Goal: Transaction & Acquisition: Purchase product/service

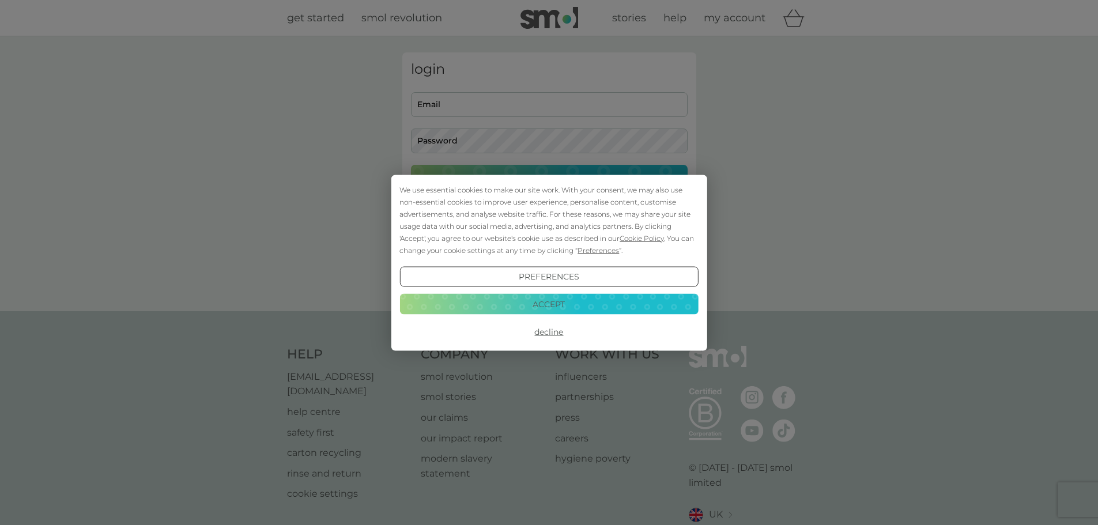
type input "paulinamakowska.pe@gmail.com"
click at [542, 307] on button "Accept" at bounding box center [548, 304] width 299 height 21
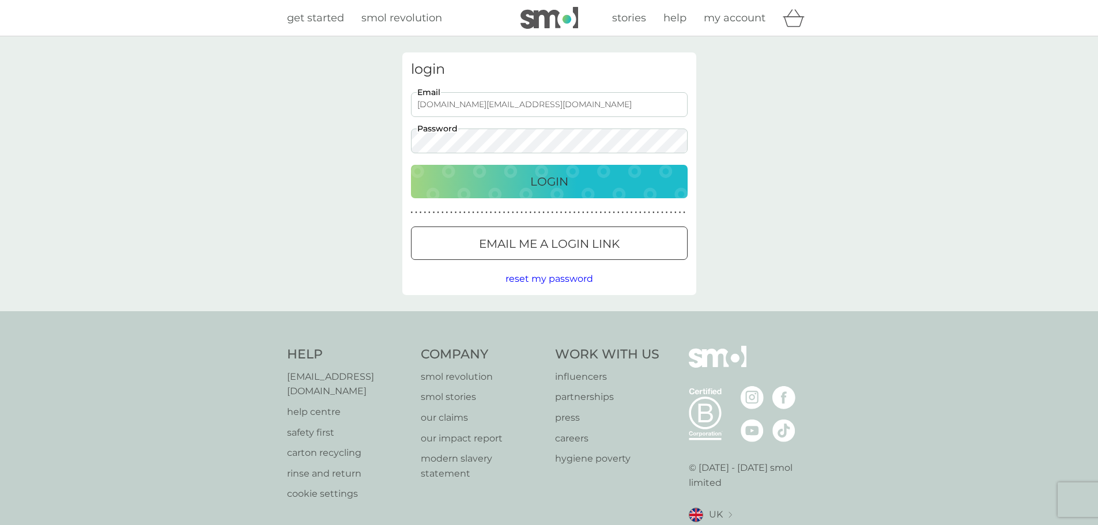
click at [504, 187] on div "Login" at bounding box center [549, 181] width 254 height 18
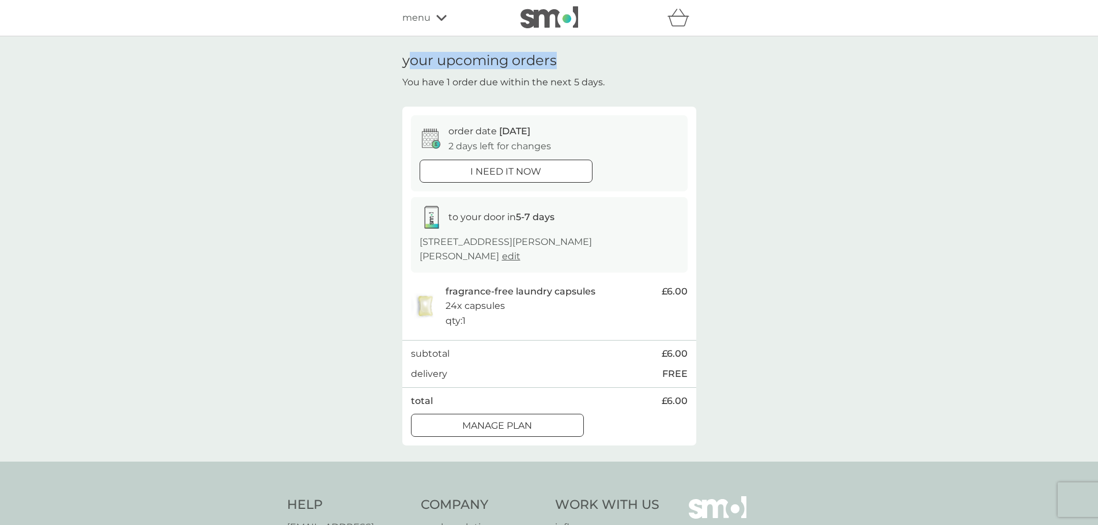
drag, startPoint x: 407, startPoint y: 63, endPoint x: 559, endPoint y: 67, distance: 152.2
click at [559, 67] on div "your upcoming orders You have 1 order due within the next 5 days." at bounding box center [549, 70] width 294 height 37
drag, startPoint x: 430, startPoint y: 84, endPoint x: 622, endPoint y: 87, distance: 191.9
click at [622, 87] on div "your upcoming orders You have 1 order due within the next 5 days." at bounding box center [549, 70] width 294 height 37
click at [520, 171] on div at bounding box center [519, 170] width 1 height 1
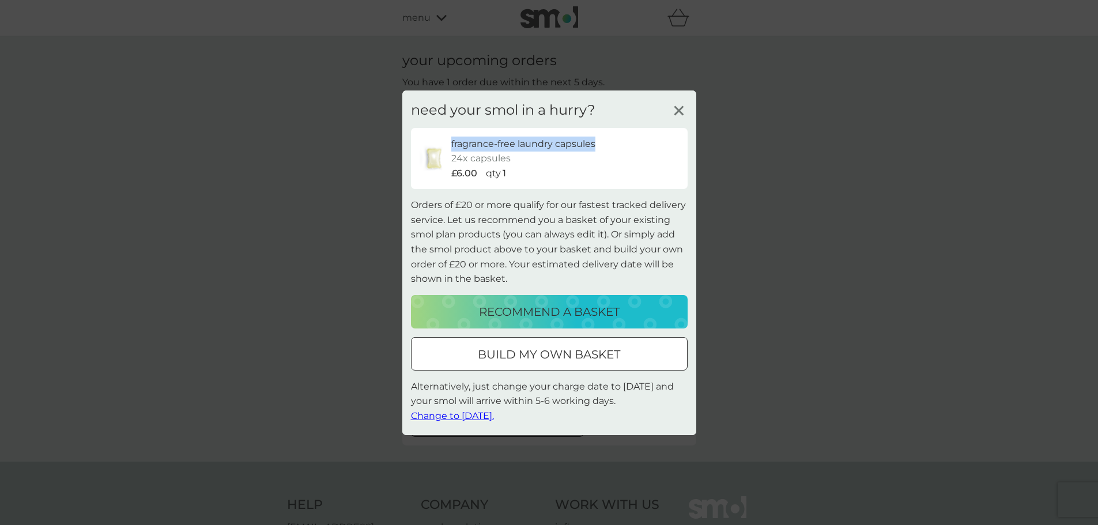
drag, startPoint x: 452, startPoint y: 142, endPoint x: 603, endPoint y: 145, distance: 150.5
click at [603, 145] on div "fragrance-free laundry capsules" at bounding box center [565, 143] width 228 height 15
drag, startPoint x: 454, startPoint y: 158, endPoint x: 513, endPoint y: 160, distance: 59.4
click at [513, 160] on div "fragrance-free laundry capsules 24x capsules £6.00 qty 1" at bounding box center [565, 158] width 228 height 44
drag, startPoint x: 456, startPoint y: 172, endPoint x: 511, endPoint y: 175, distance: 54.2
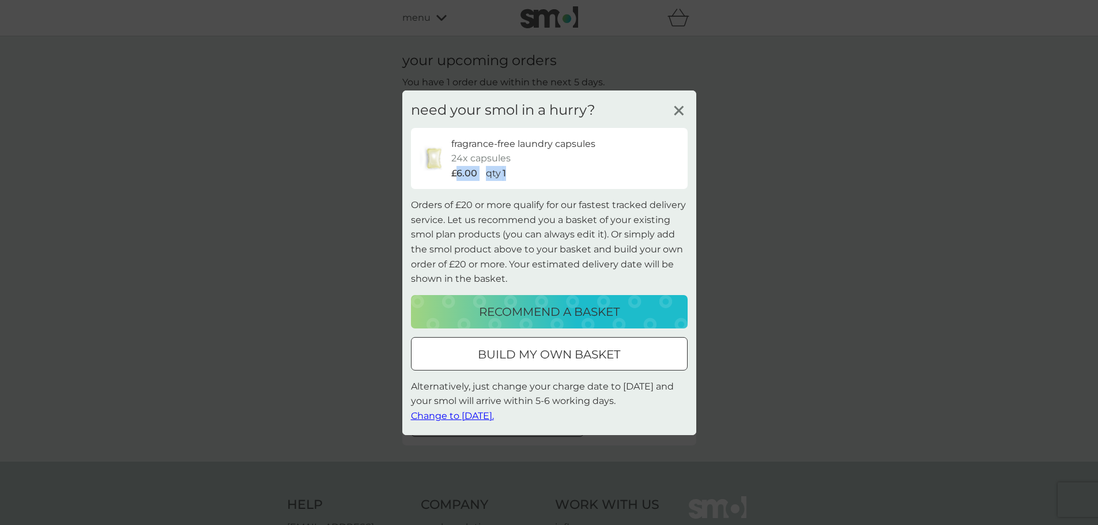
click at [510, 175] on div "£6.00 qty 1" at bounding box center [565, 173] width 228 height 15
click at [509, 175] on div "£6.00 qty 1" at bounding box center [565, 173] width 228 height 15
click at [531, 357] on div at bounding box center [548, 354] width 41 height 12
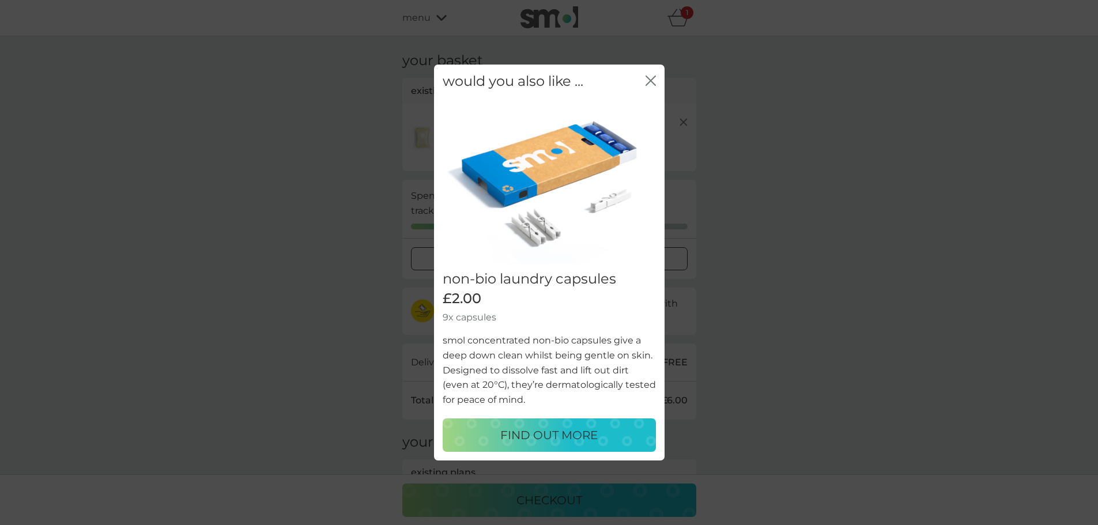
click at [657, 80] on div "would you also like ... close" at bounding box center [549, 82] width 231 height 34
click at [652, 80] on icon "close" at bounding box center [653, 80] width 5 height 9
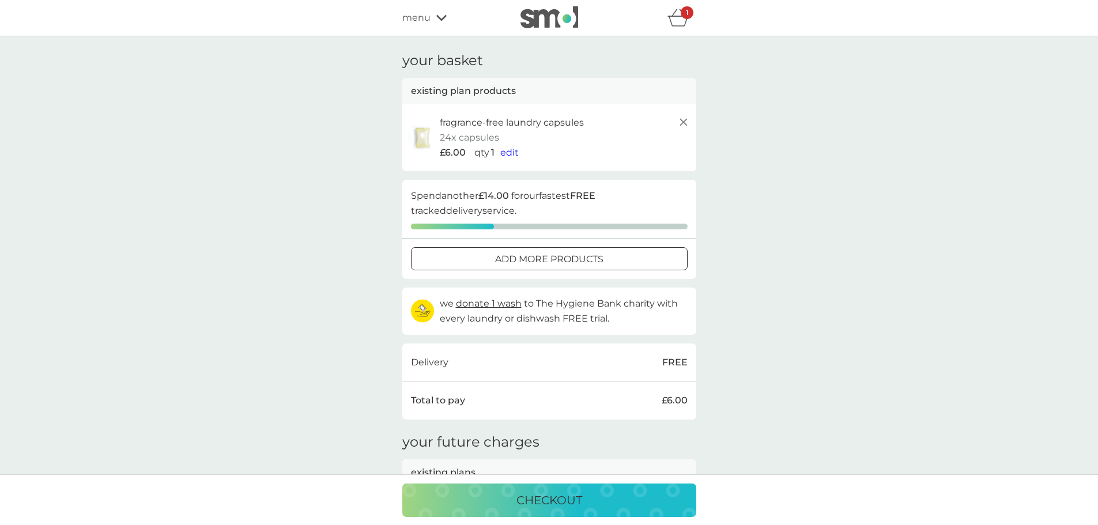
click at [509, 154] on span "edit" at bounding box center [509, 152] width 18 height 11
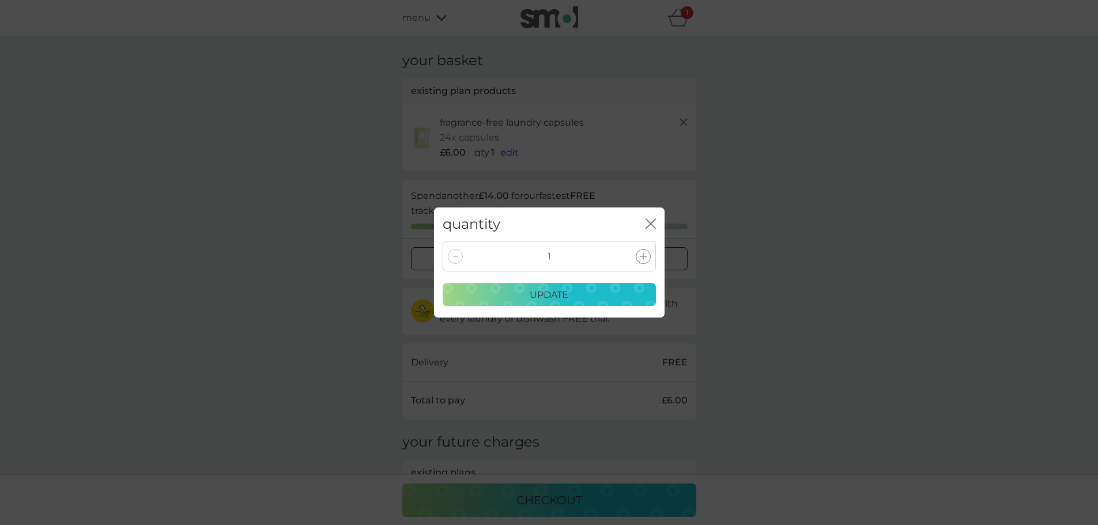
click at [641, 256] on icon at bounding box center [643, 256] width 7 height 7
click at [642, 259] on icon at bounding box center [643, 256] width 7 height 7
click at [566, 296] on p "update" at bounding box center [549, 295] width 39 height 15
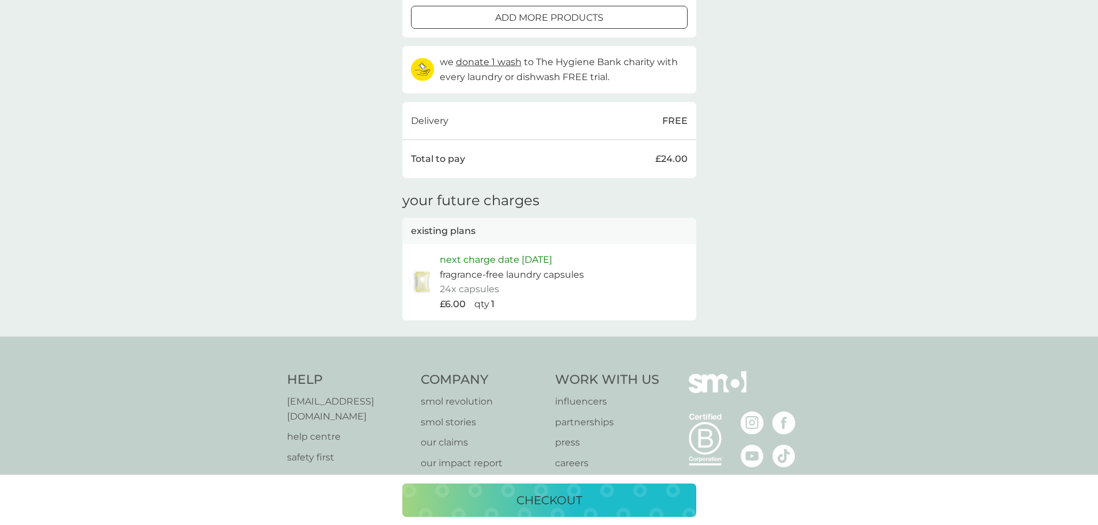
scroll to position [231, 0]
click at [580, 500] on p "checkout" at bounding box center [549, 500] width 66 height 18
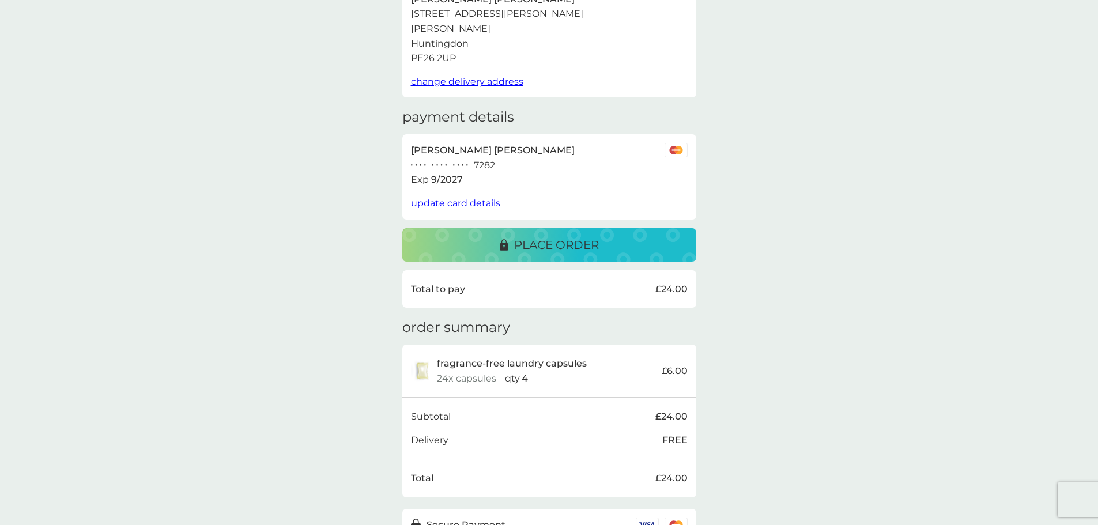
scroll to position [115, 0]
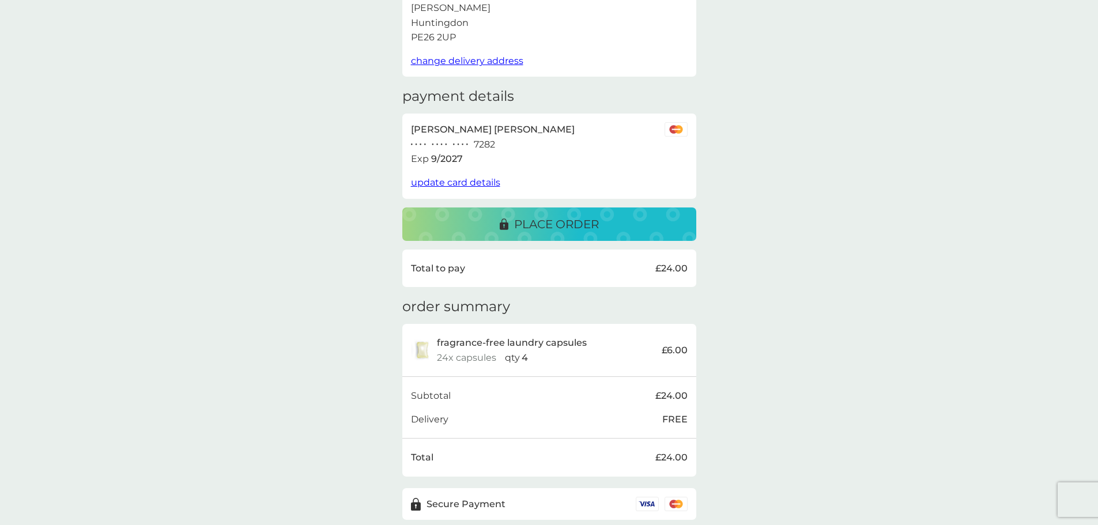
click at [579, 220] on p "place order" at bounding box center [556, 224] width 85 height 18
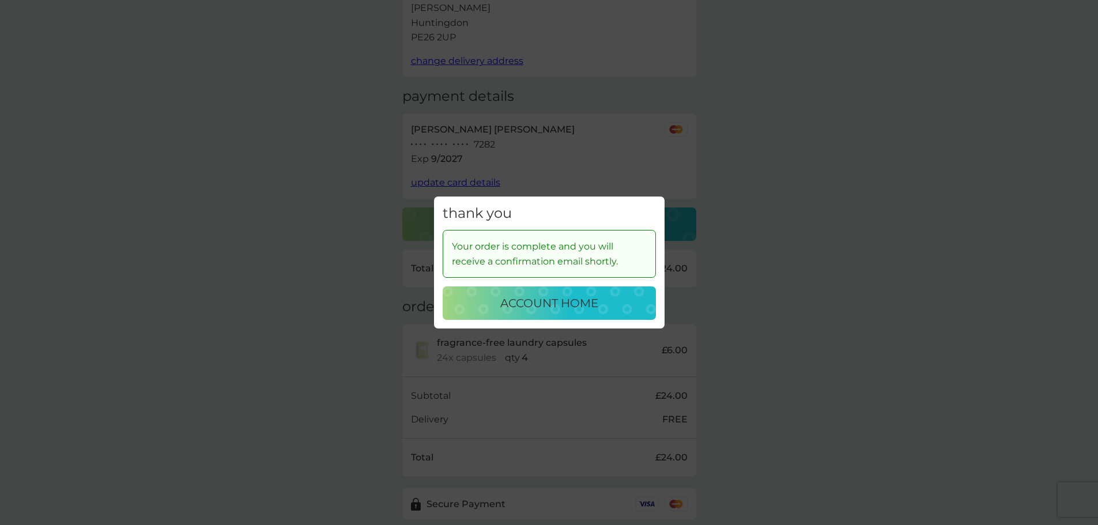
click at [532, 300] on p "account home" at bounding box center [549, 303] width 98 height 18
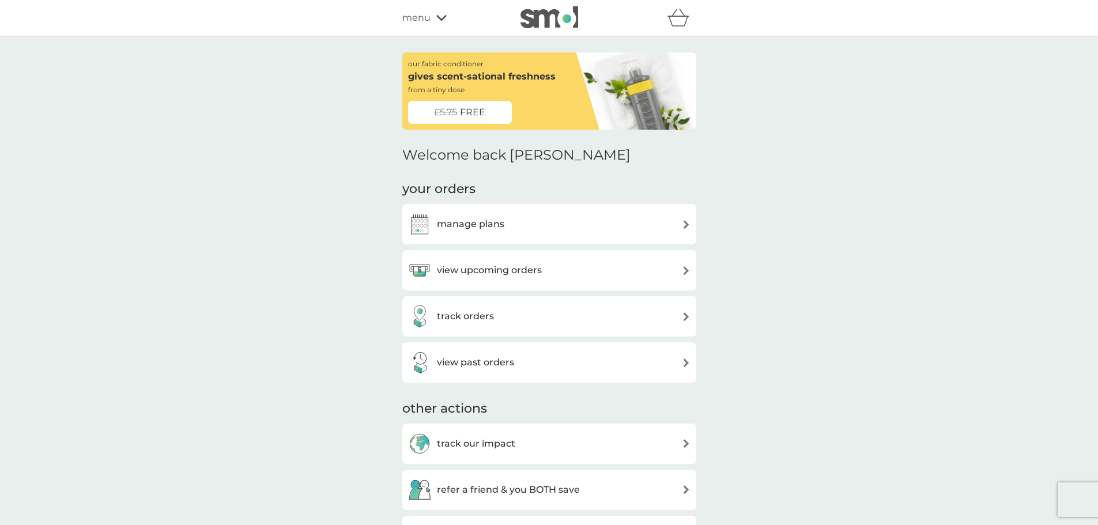
click at [478, 225] on h3 "manage plans" at bounding box center [470, 224] width 67 height 15
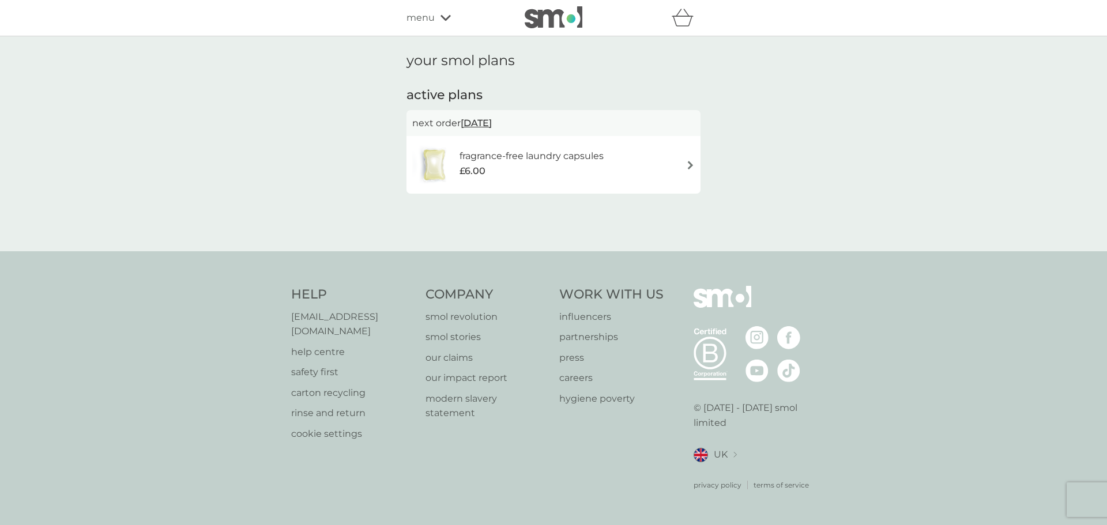
click at [690, 161] on img at bounding box center [690, 165] width 9 height 9
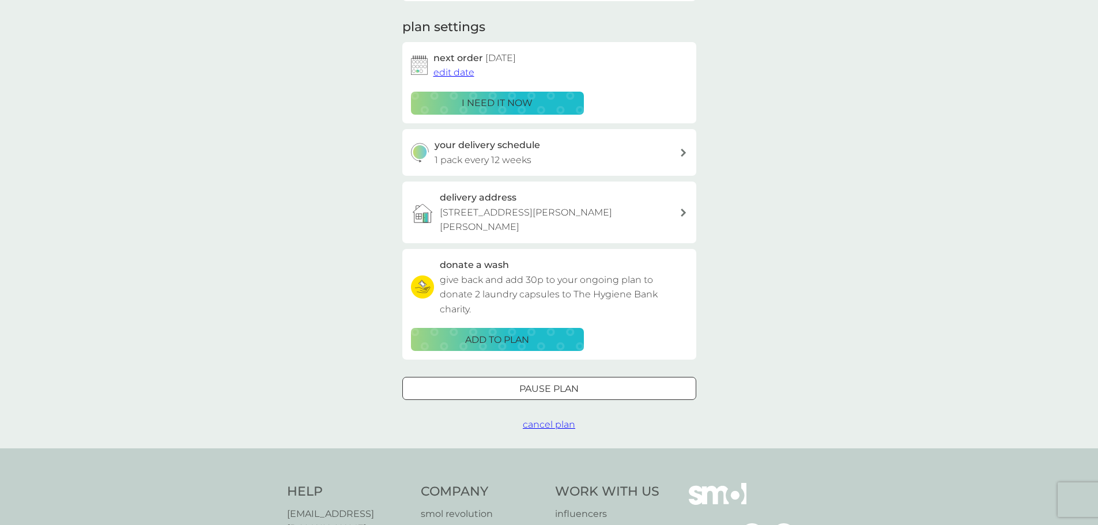
scroll to position [173, 0]
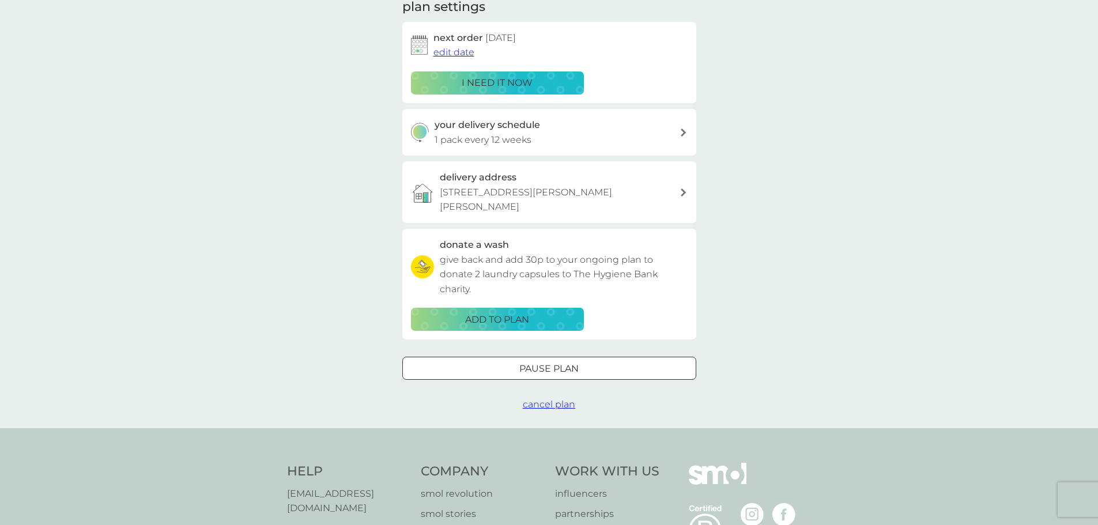
click at [550, 368] on div at bounding box center [548, 368] width 3 height 3
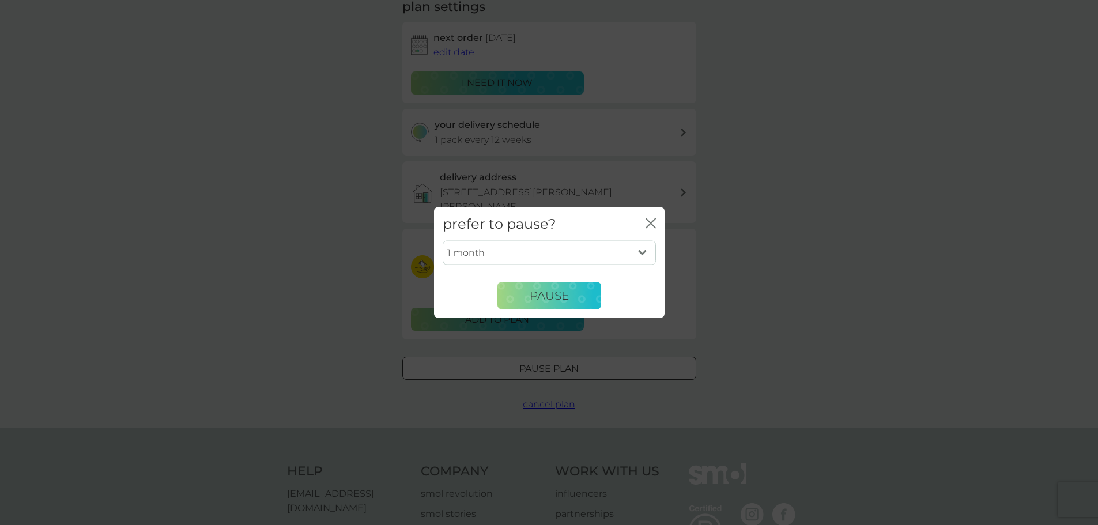
click at [633, 256] on select "1 month 2 months 3 months 4 months 5 months 6 months" at bounding box center [549, 253] width 213 height 24
select select "6"
click at [443, 241] on select "1 month 2 months 3 months 4 months 5 months 6 months" at bounding box center [549, 253] width 213 height 24
click at [547, 292] on span "Pause" at bounding box center [549, 296] width 39 height 14
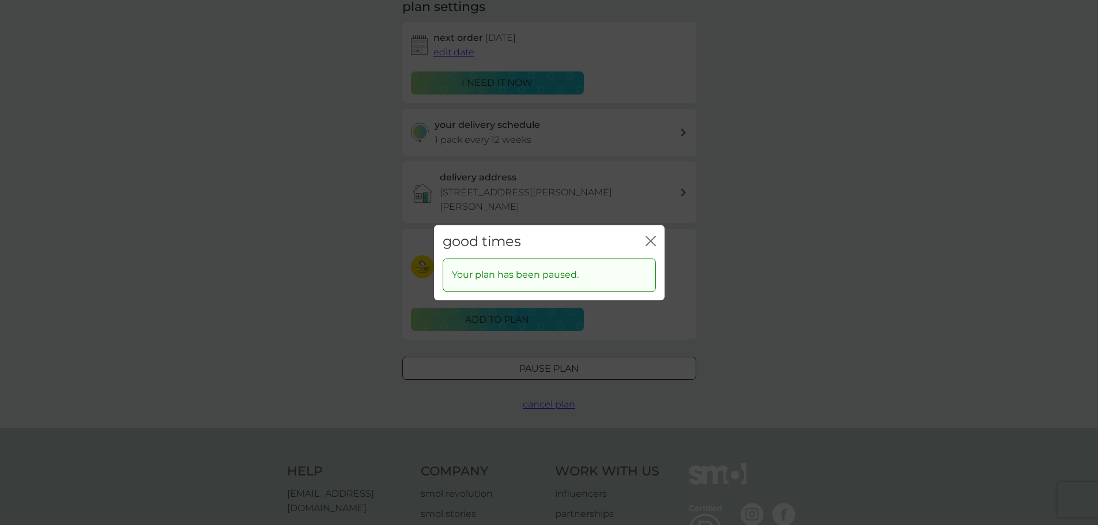
click at [651, 241] on icon "close" at bounding box center [653, 240] width 5 height 9
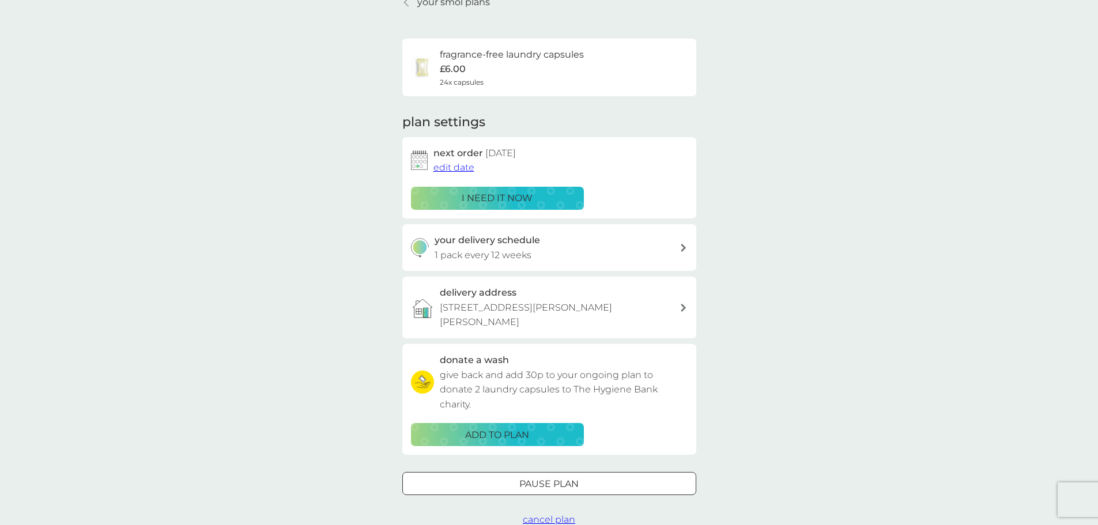
scroll to position [0, 0]
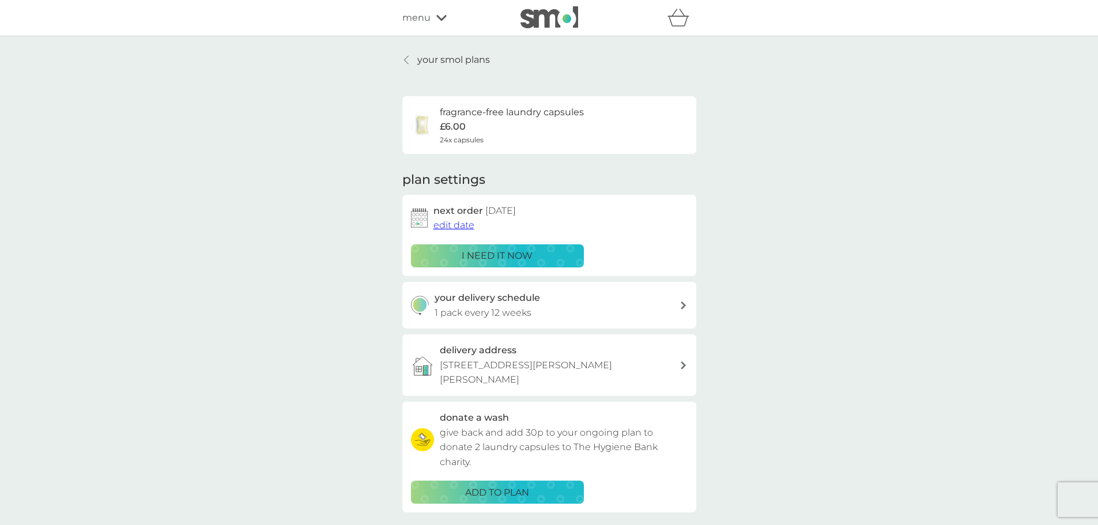
click at [436, 16] on icon at bounding box center [441, 17] width 10 height 7
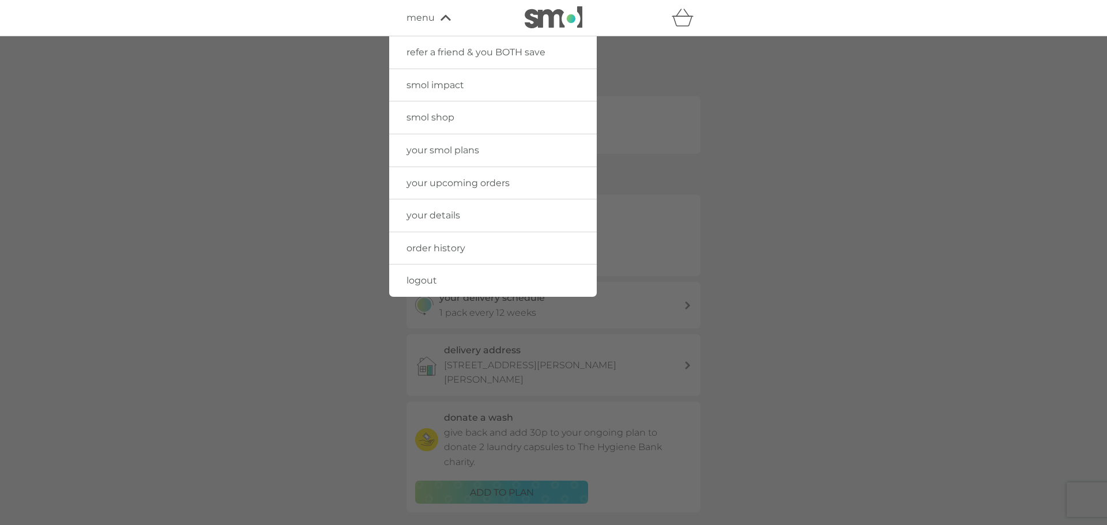
click at [451, 248] on span "order history" at bounding box center [435, 248] width 59 height 11
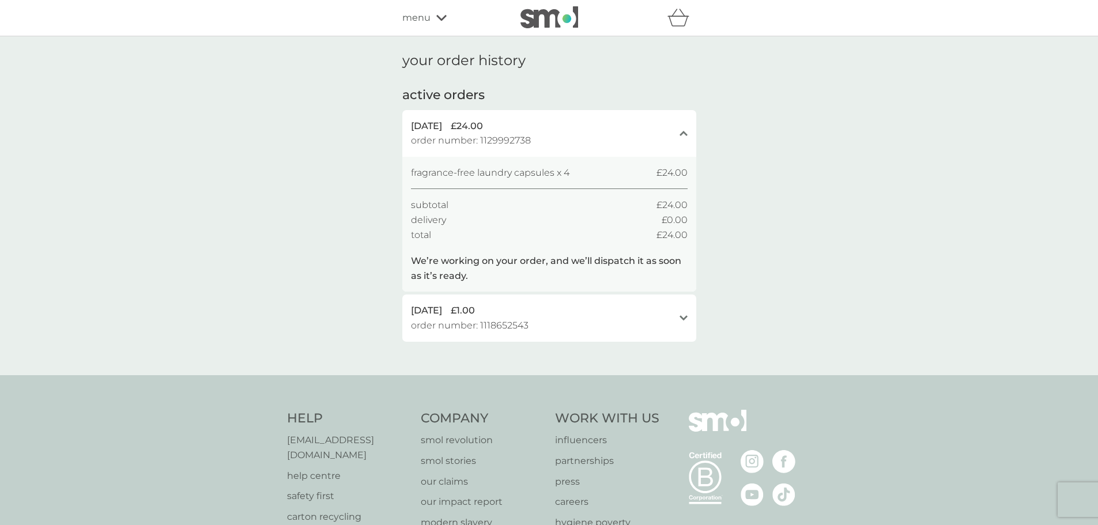
click at [550, 17] on img at bounding box center [549, 17] width 58 height 22
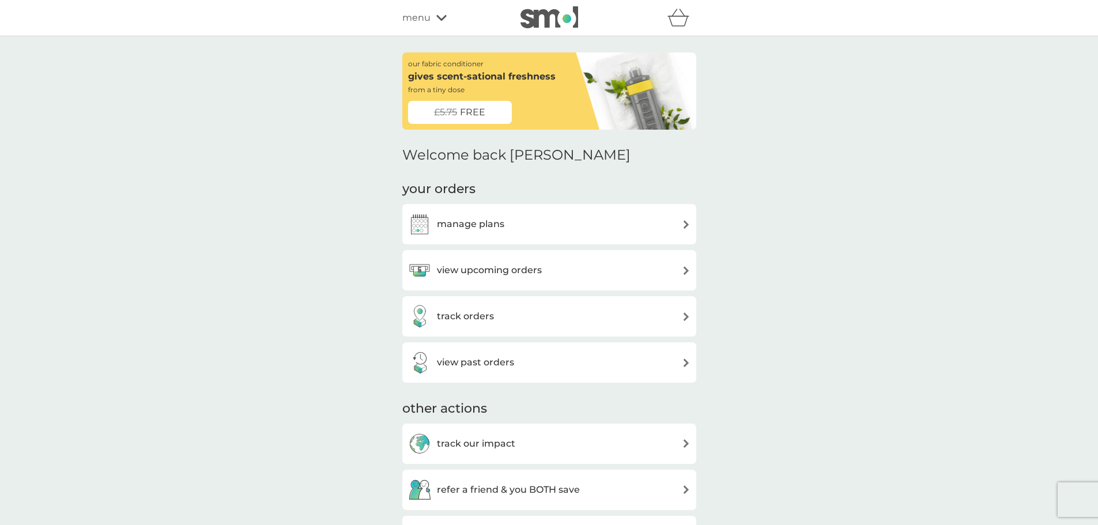
click at [558, 15] on img at bounding box center [549, 17] width 58 height 22
click at [436, 18] on icon at bounding box center [441, 17] width 10 height 7
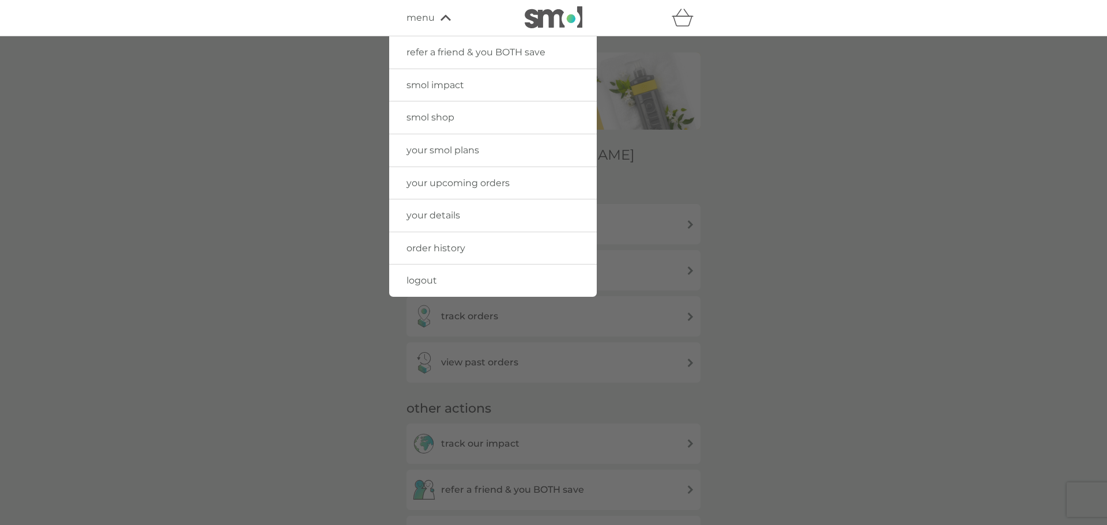
click at [439, 284] on link "logout" at bounding box center [492, 281] width 207 height 32
